Goal: Find specific page/section

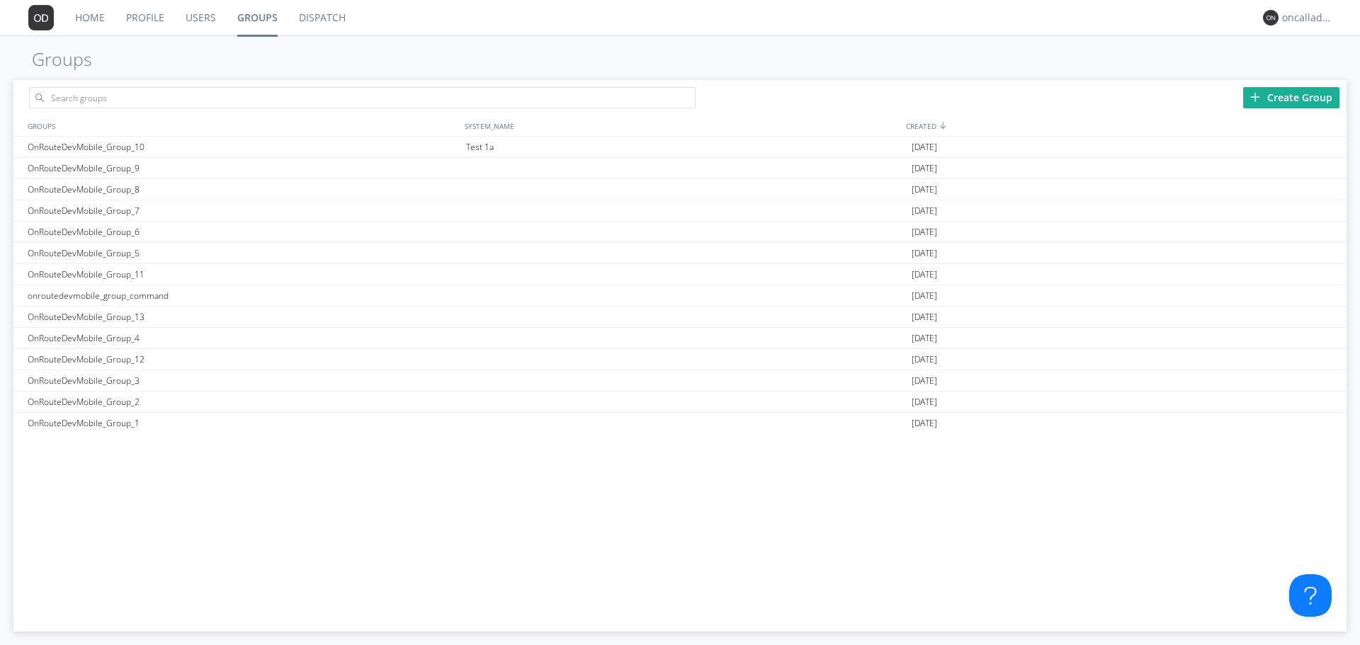
click at [330, 494] on div "OnRouteDevMobile_Group_10 Test 1a [DATE] OnRouteDevMobile_Group_9 [DATE] OnRout…" at bounding box center [679, 360] width 1333 height 447
drag, startPoint x: 362, startPoint y: 503, endPoint x: 381, endPoint y: 476, distance: 33.0
click at [364, 502] on div "OnRouteDevMobile_Group_10 Test 1a [DATE] OnRouteDevMobile_Group_9 [DATE] OnRout…" at bounding box center [679, 360] width 1333 height 447
drag, startPoint x: 231, startPoint y: 489, endPoint x: 232, endPoint y: 501, distance: 12.8
click at [231, 489] on div "OnRouteDevMobile_Group_10 Test 1a 2025-07-24 OnRouteDevMobile_Group_9 2025-07-2…" at bounding box center [679, 360] width 1333 height 447
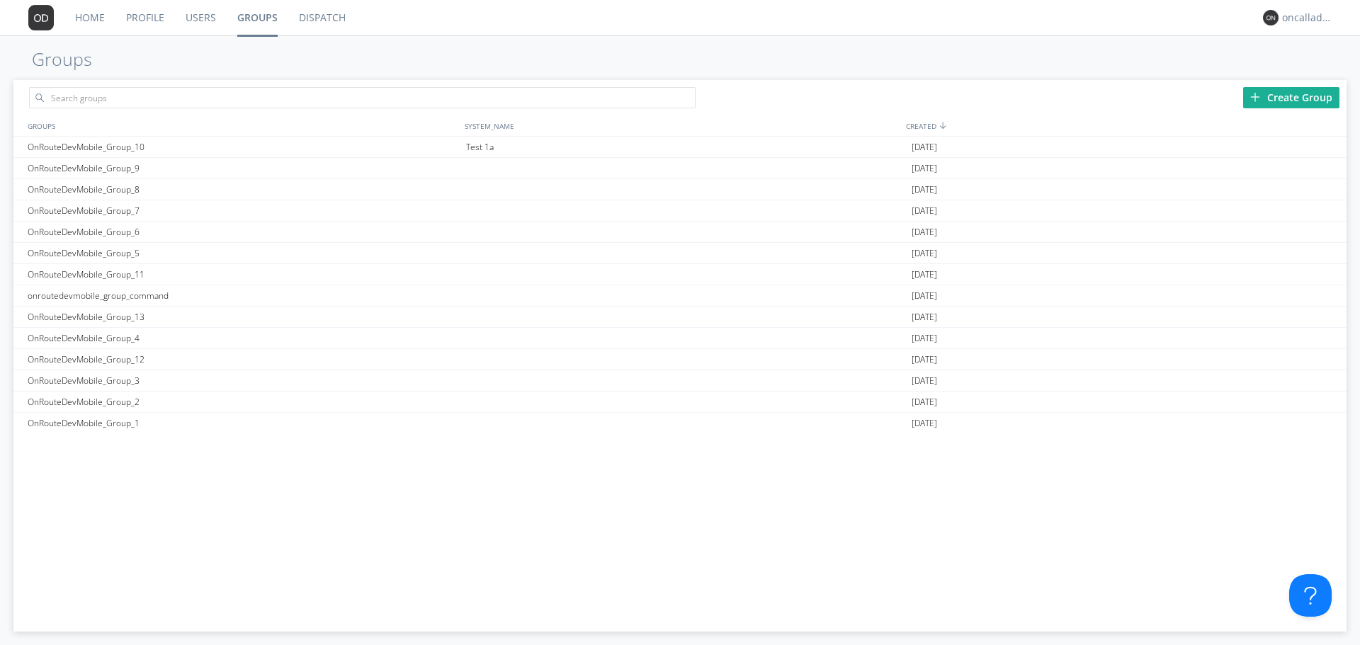
click at [476, 547] on div "OnRouteDevMobile_Group_10 Test 1a 2025-07-24 OnRouteDevMobile_Group_9 2025-07-2…" at bounding box center [679, 360] width 1333 height 447
click at [419, 435] on div "OnRouteDevMobile_Group_10 Test 1a 2025-07-24 OnRouteDevMobile_Group_9 2025-07-2…" at bounding box center [679, 360] width 1333 height 447
click at [546, 496] on div "OnRouteDevMobile_Group_10 Test 1a 2025-07-24 OnRouteDevMobile_Group_9 2025-07-2…" at bounding box center [679, 360] width 1333 height 447
click at [470, 477] on div "OnRouteDevMobile_Group_10 Test 1a [DATE] OnRouteDevMobile_Group_9 [DATE] OnRout…" at bounding box center [679, 360] width 1333 height 447
click at [465, 494] on div "OnRouteDevMobile_Group_10 Test 1a 2025-07-24 OnRouteDevMobile_Group_9 2025-07-2…" at bounding box center [679, 360] width 1333 height 447
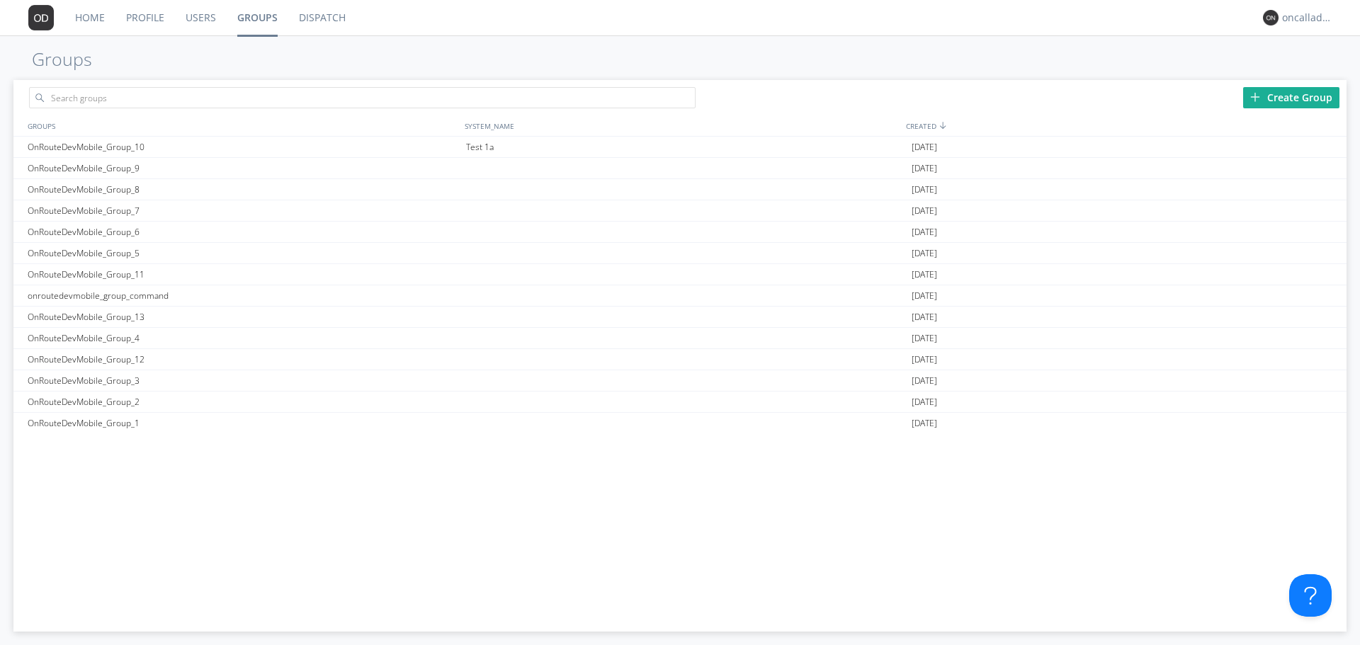
click at [461, 503] on div "OnRouteDevMobile_Group_10 Test 1a 2025-07-24 OnRouteDevMobile_Group_9 2025-07-2…" at bounding box center [679, 360] width 1333 height 447
click at [115, 424] on div "OnRouteDevMobile_Group_1" at bounding box center [243, 423] width 438 height 21
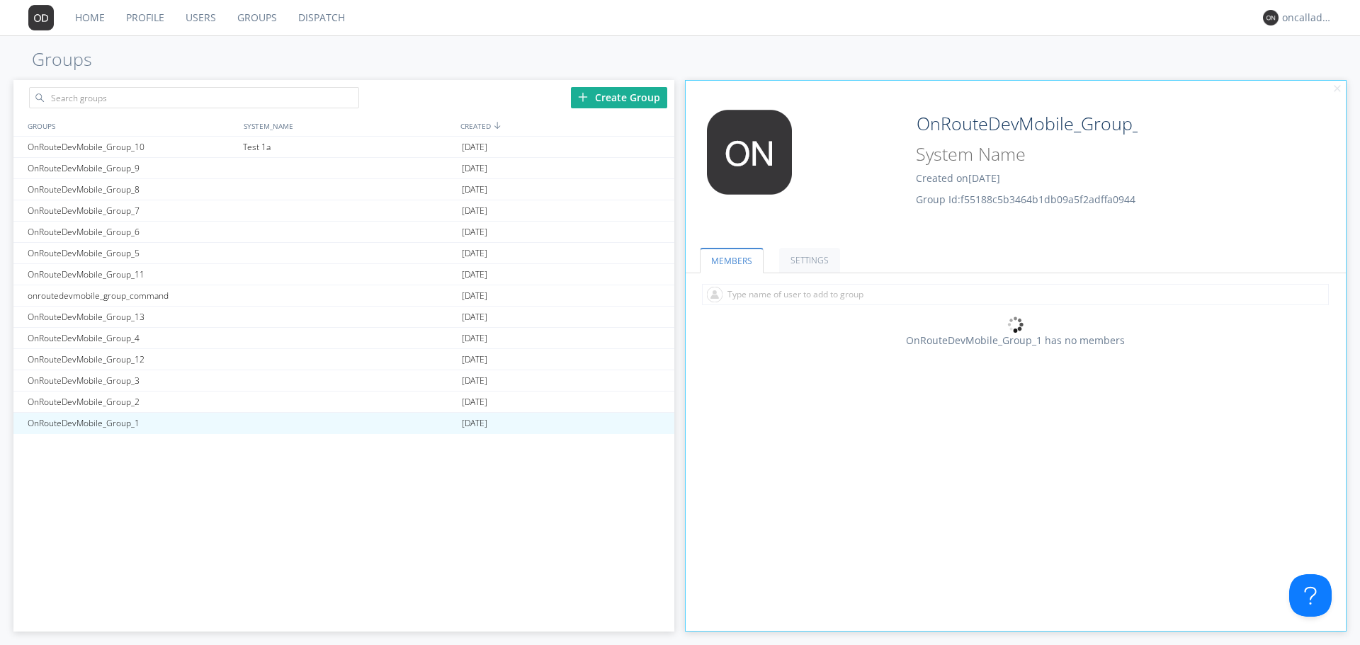
click at [344, 505] on div "OnRouteDevMobile_Group_10 Test 1a [DATE] OnRouteDevMobile_Group_9 [DATE] OnRout…" at bounding box center [343, 360] width 660 height 447
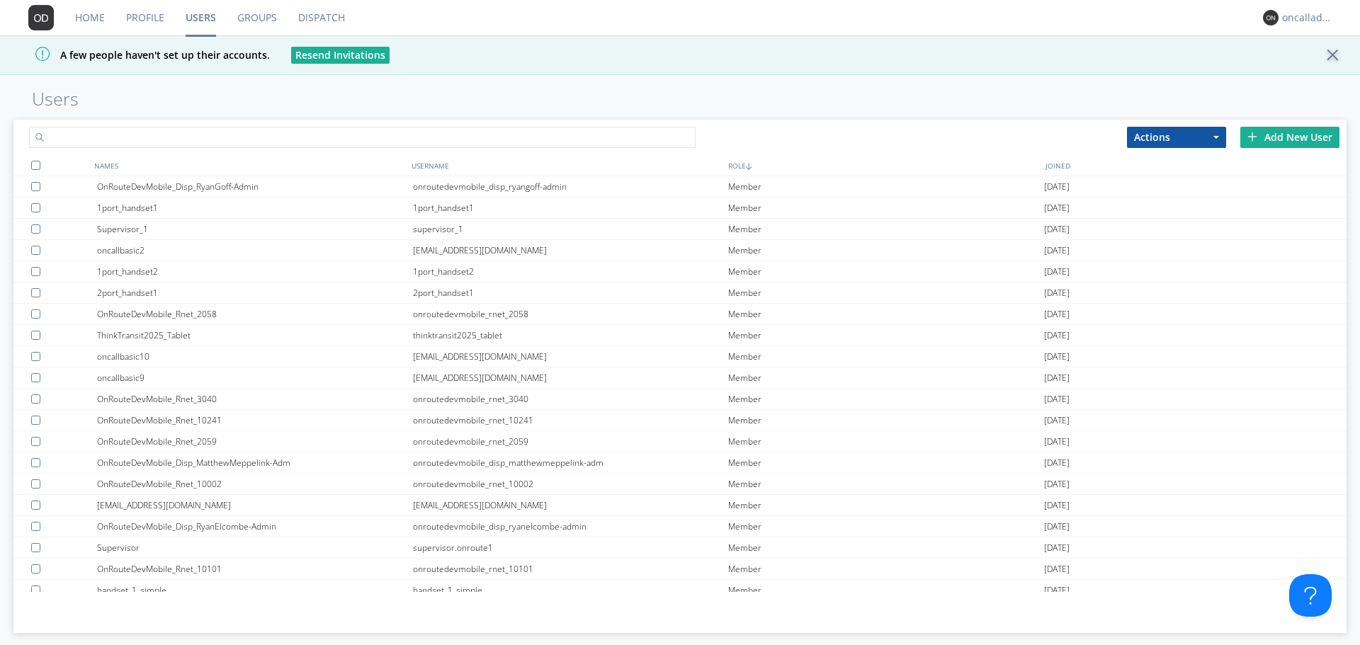
click at [264, 131] on input "text" at bounding box center [362, 137] width 666 height 21
type input "devmoible"
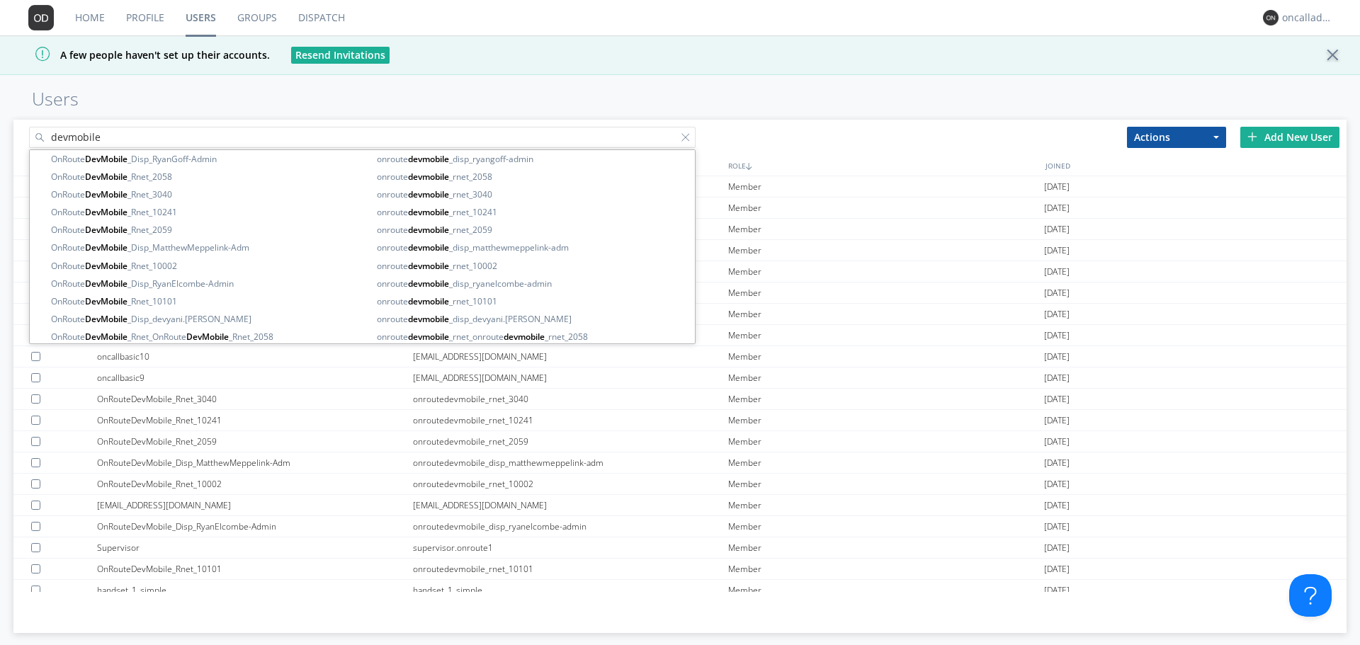
type input "devmobile"
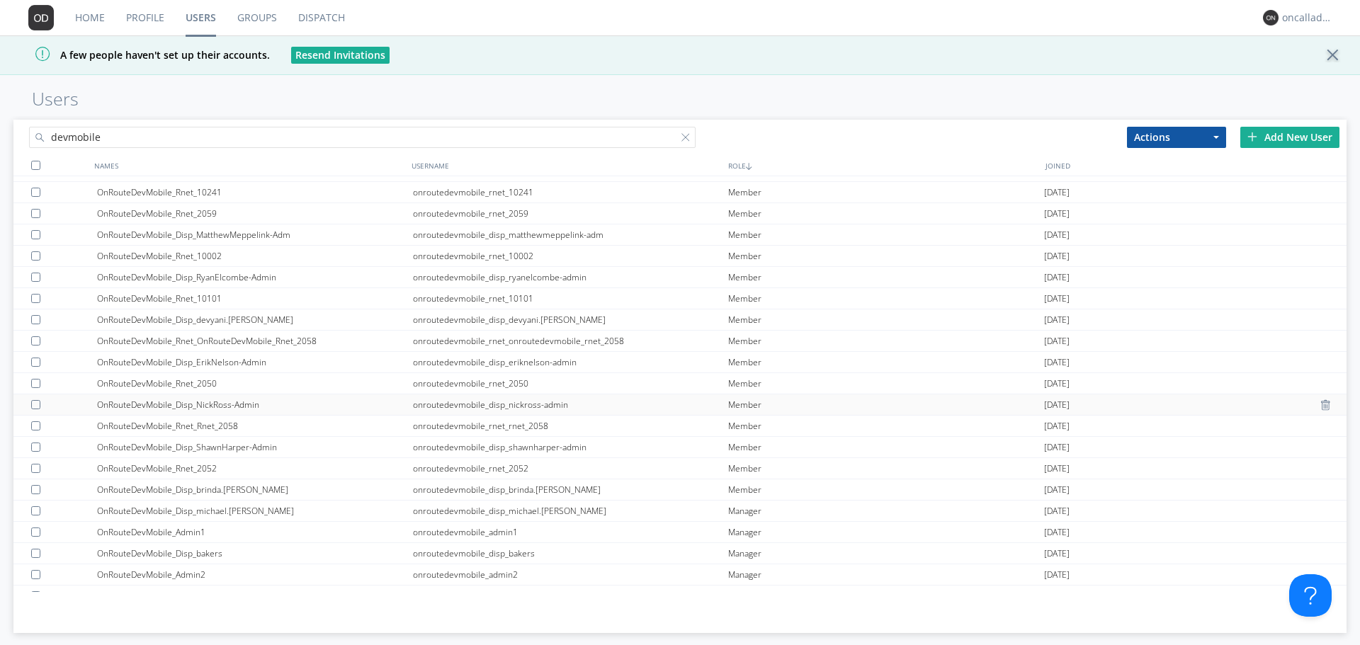
scroll to position [115, 0]
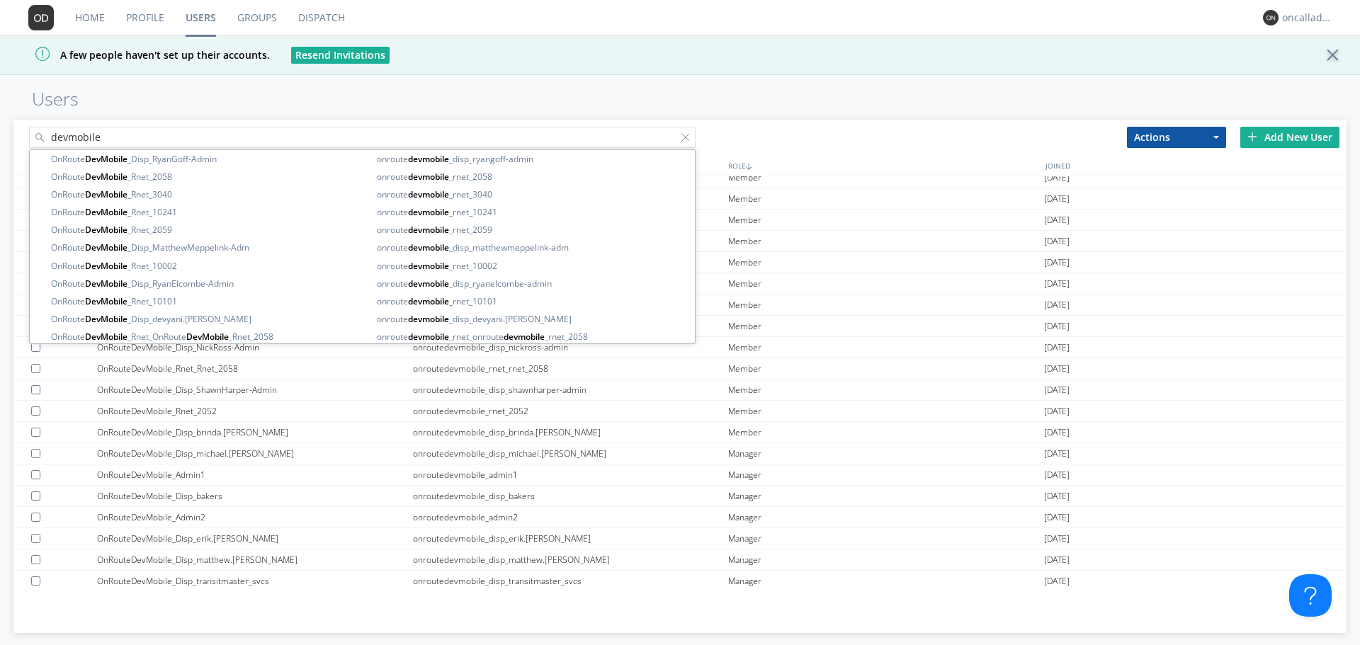
drag, startPoint x: 295, startPoint y: 123, endPoint x: 294, endPoint y: 130, distance: 7.9
click at [296, 123] on div "devmobile" at bounding box center [346, 135] width 666 height 30
